Goal: Use online tool/utility

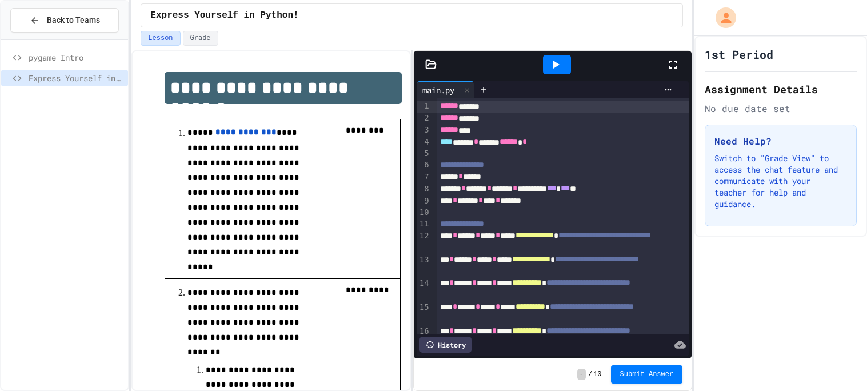
click at [676, 61] on icon at bounding box center [673, 65] width 8 height 8
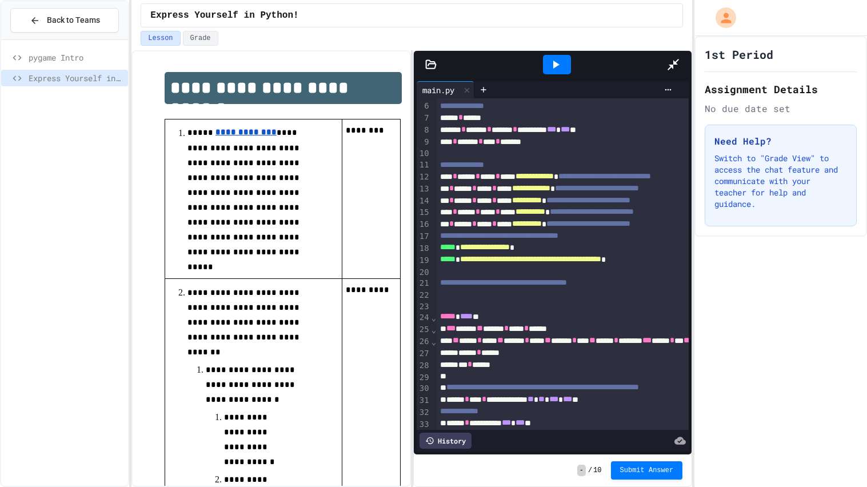
scroll to position [58, 0]
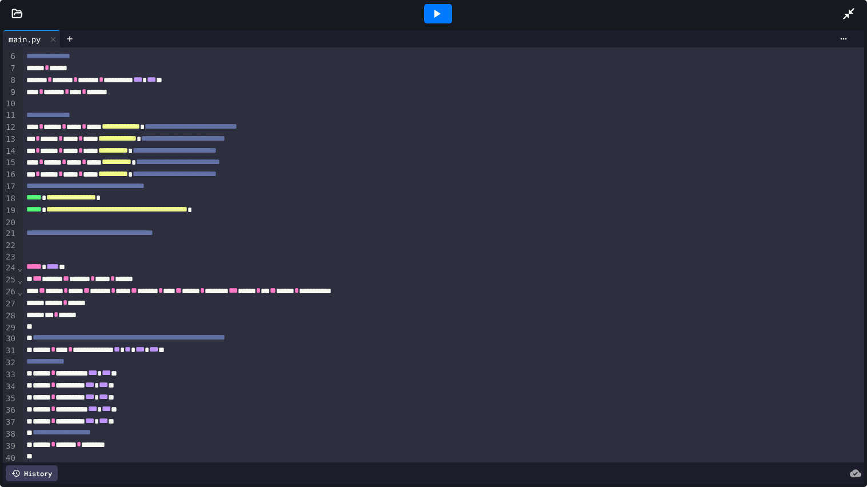
click at [447, 9] on div at bounding box center [438, 13] width 28 height 19
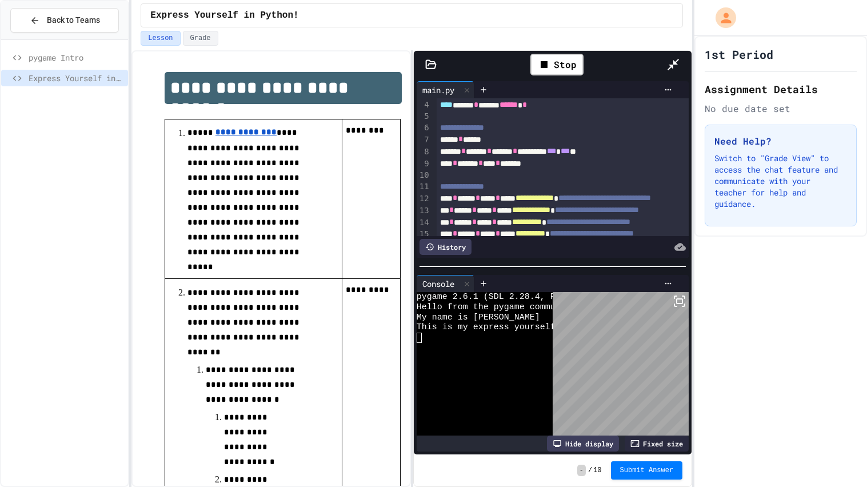
scroll to position [37, 0]
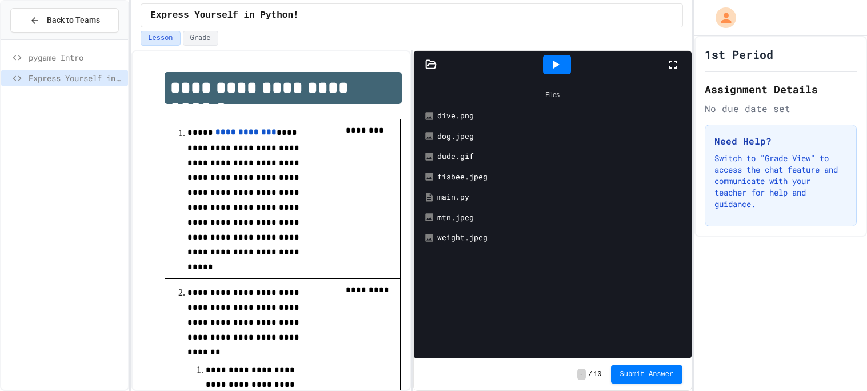
click at [675, 68] on icon at bounding box center [673, 65] width 8 height 8
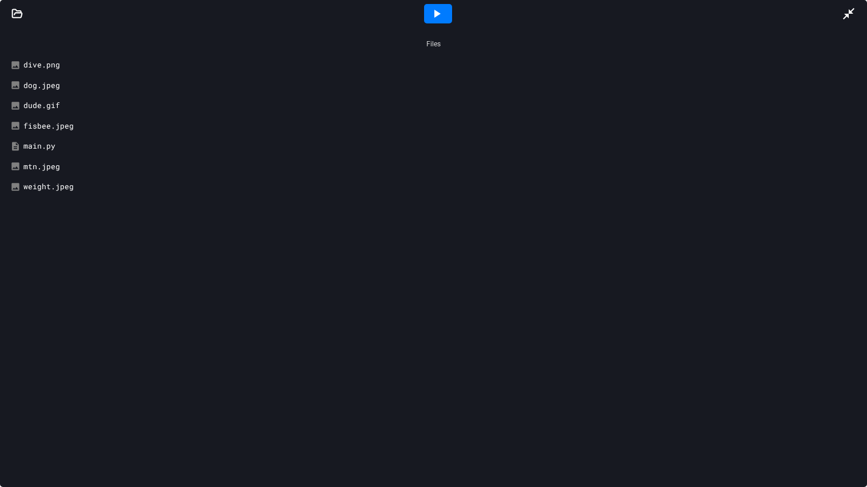
click at [446, 10] on div at bounding box center [438, 13] width 28 height 19
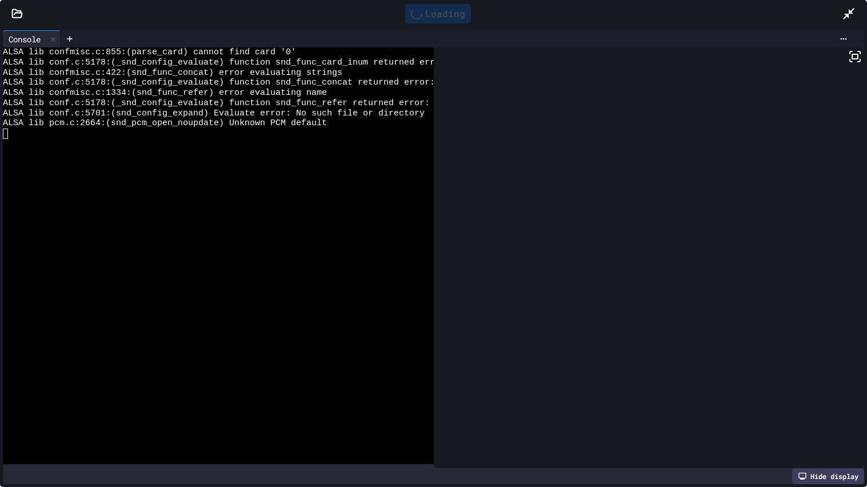
click at [455, 11] on div "Loading" at bounding box center [438, 13] width 66 height 19
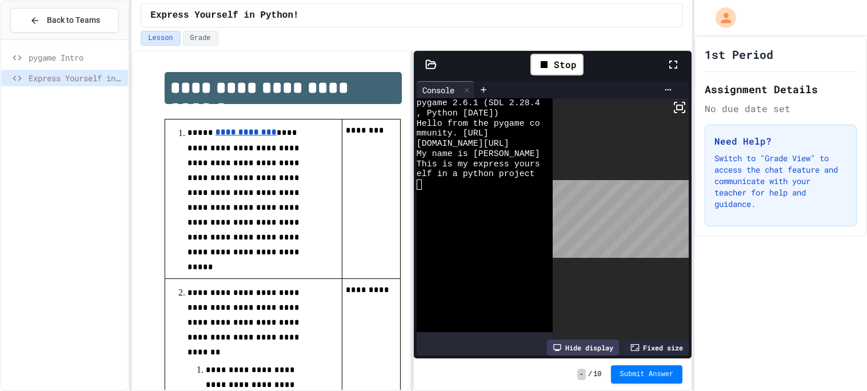
click at [681, 107] on icon at bounding box center [680, 108] width 14 height 14
click at [677, 62] on div at bounding box center [433, 195] width 867 height 391
click at [671, 66] on icon at bounding box center [673, 65] width 14 height 14
